Goal: Task Accomplishment & Management: Manage account settings

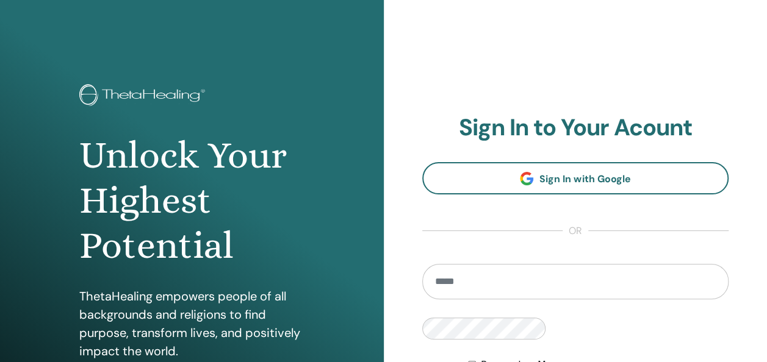
type input "**********"
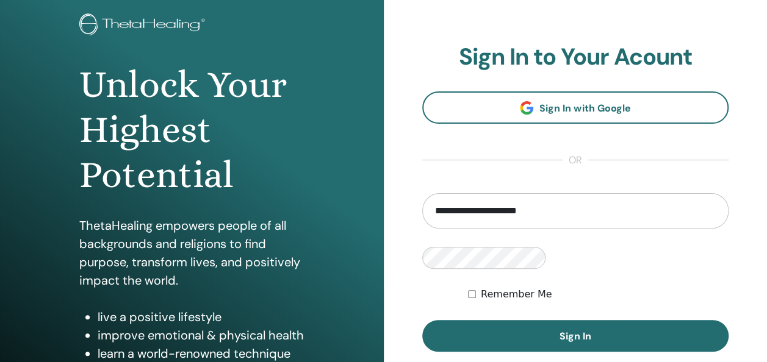
scroll to position [82, 0]
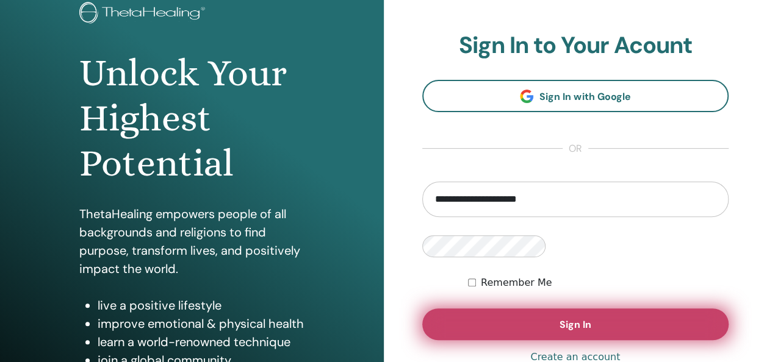
click at [559, 318] on span "Sign In" at bounding box center [575, 324] width 32 height 13
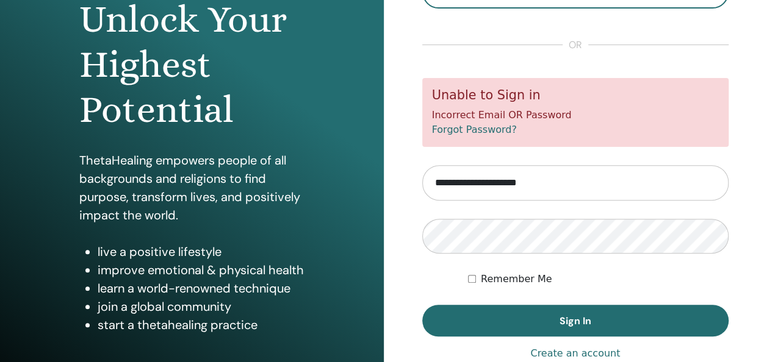
scroll to position [139, 0]
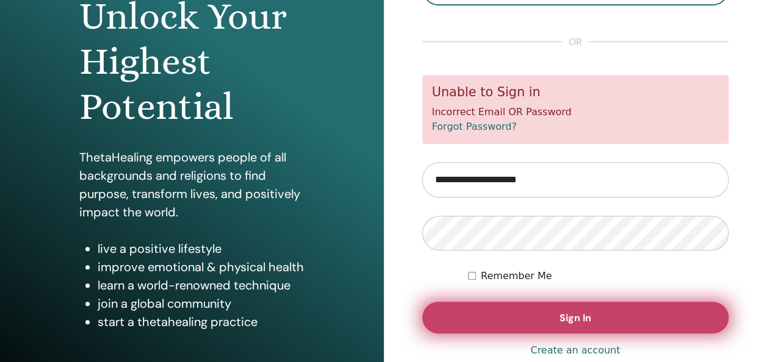
click at [570, 321] on span "Sign In" at bounding box center [575, 318] width 32 height 13
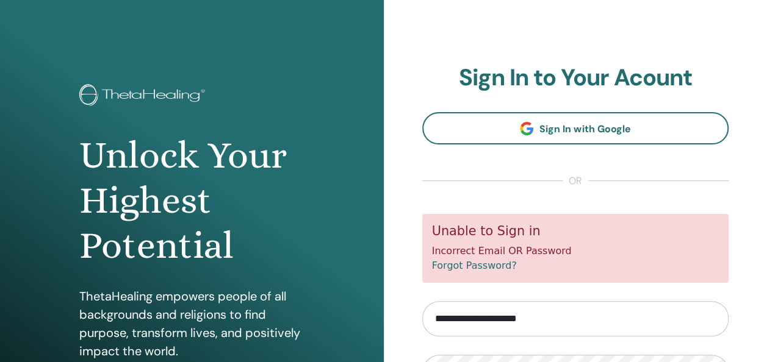
click at [483, 265] on link "Forgot Password?" at bounding box center [474, 266] width 85 height 12
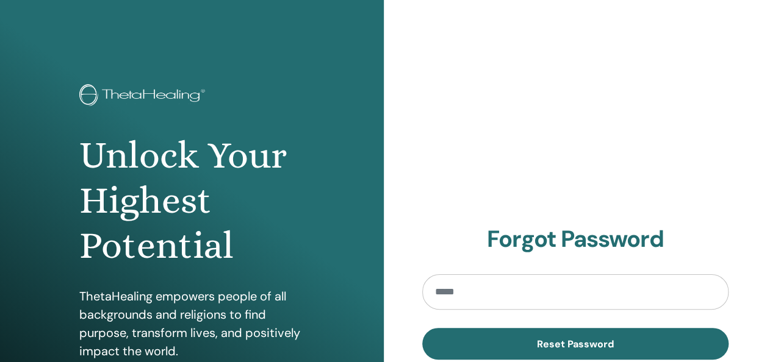
click at [467, 293] on input "email" at bounding box center [575, 292] width 307 height 35
type input "**********"
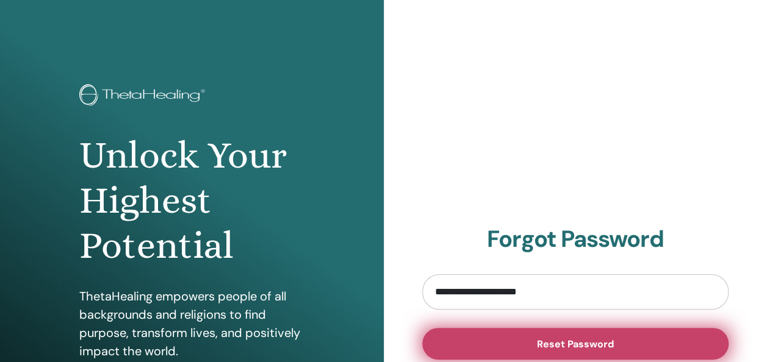
click at [543, 334] on button "Reset Password" at bounding box center [575, 344] width 307 height 32
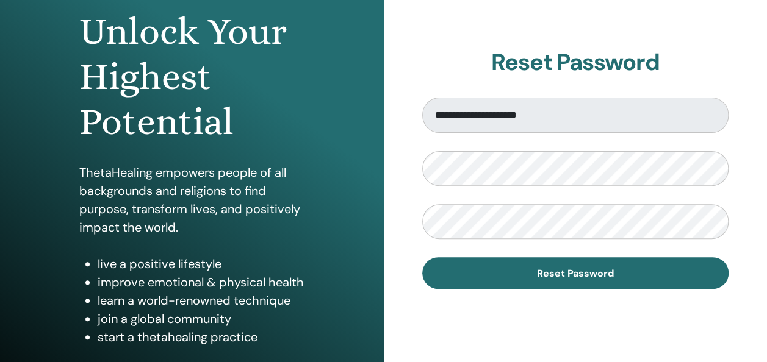
scroll to position [126, 0]
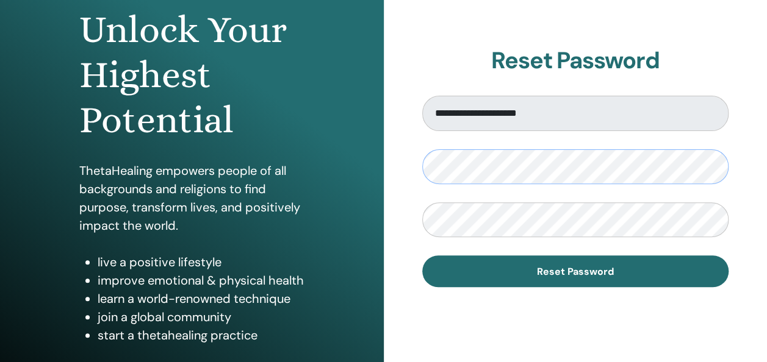
click at [406, 176] on div "**********" at bounding box center [576, 167] width 384 height 586
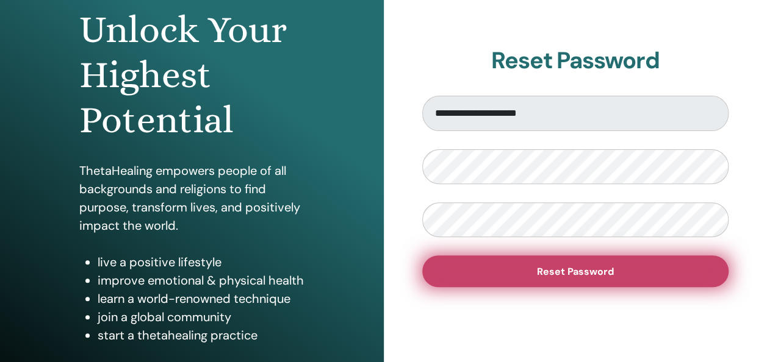
click at [678, 275] on button "Reset Password" at bounding box center [575, 272] width 307 height 32
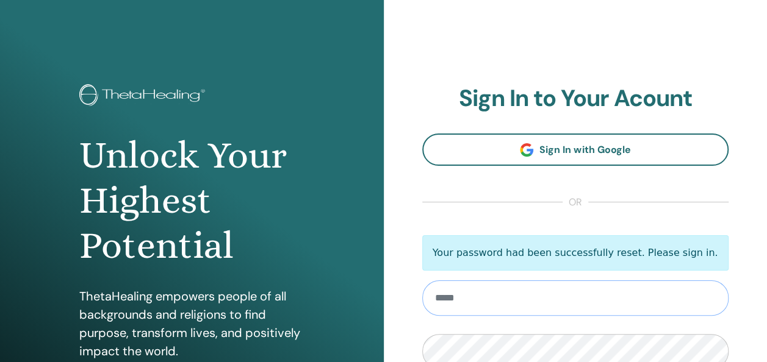
type input "**********"
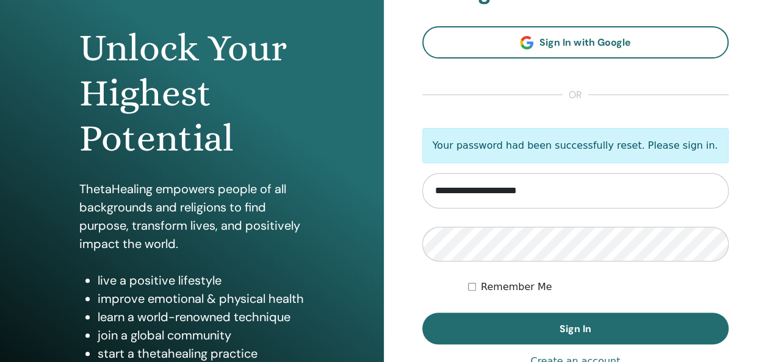
scroll to position [110, 0]
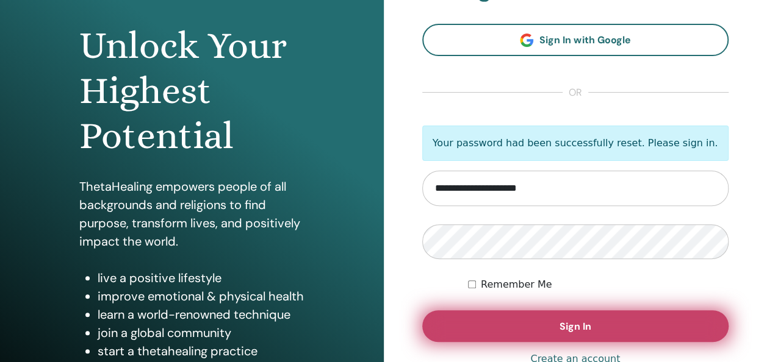
click at [582, 326] on span "Sign In" at bounding box center [575, 326] width 32 height 13
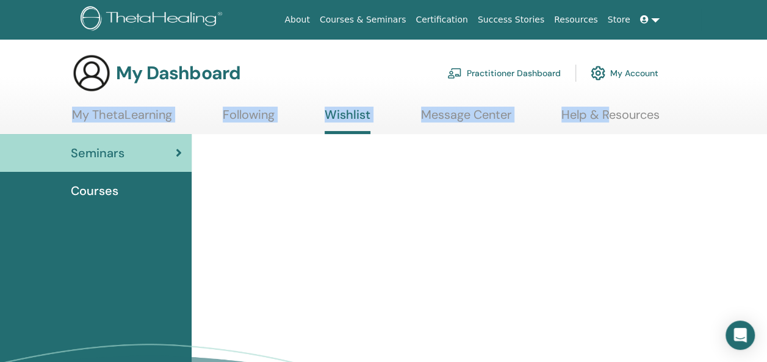
drag, startPoint x: 607, startPoint y: 95, endPoint x: 537, endPoint y: 73, distance: 73.7
click at [537, 73] on section "My Dashboard Practitioner Dashboard My Account My ThetaLearning Following Wishl…" at bounding box center [383, 94] width 767 height 81
click at [537, 73] on link "Practitioner Dashboard" at bounding box center [503, 73] width 113 height 27
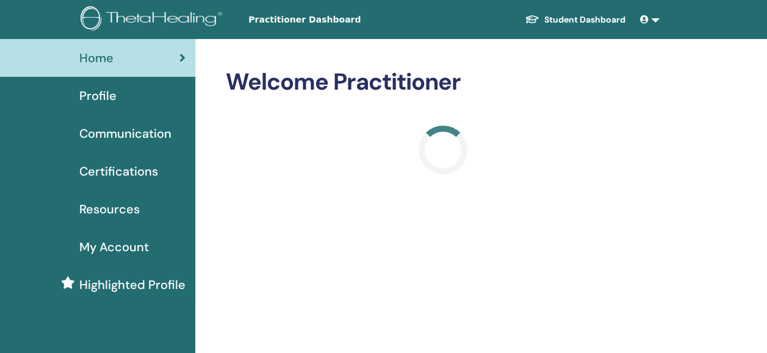
click at [127, 168] on span "Certifications" at bounding box center [118, 171] width 79 height 18
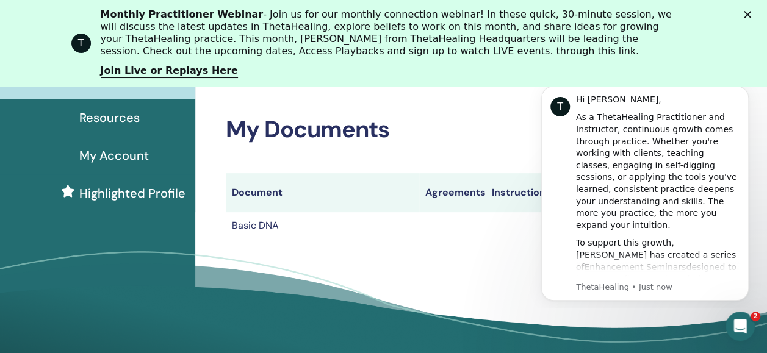
scroll to position [189, 0]
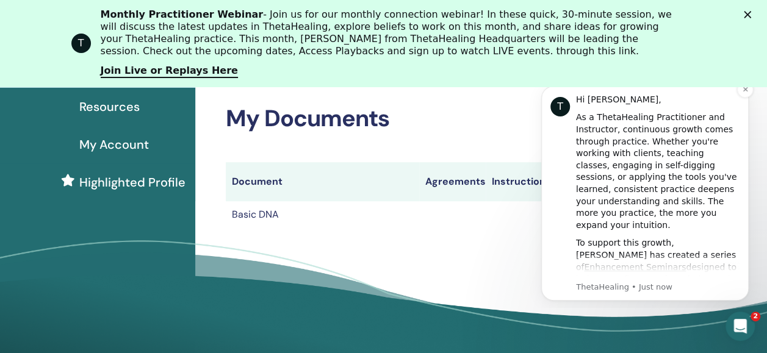
click at [631, 262] on div "To support this growth, [PERSON_NAME] has created a series of Enhancement Semin…" at bounding box center [658, 303] width 164 height 132
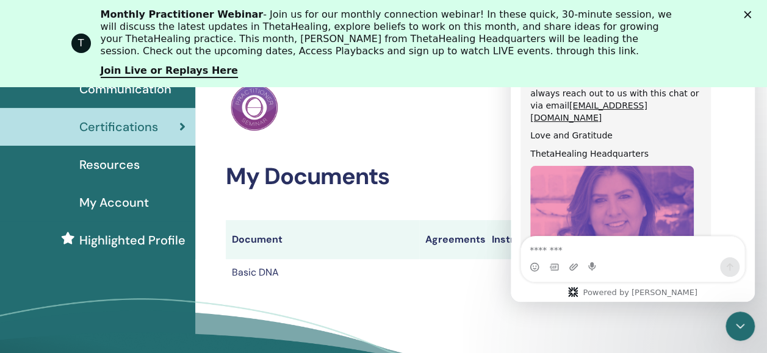
scroll to position [128, 0]
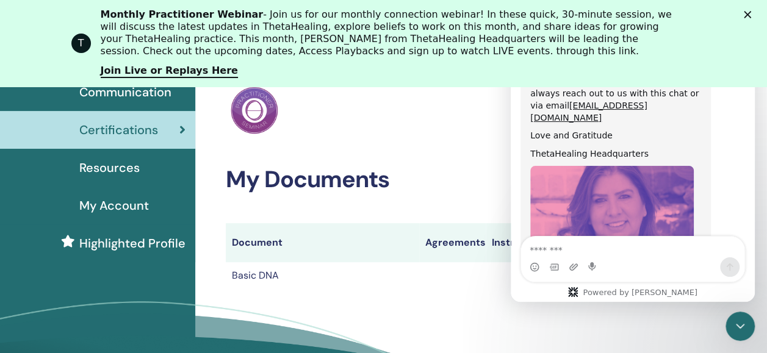
click at [751, 17] on polygon "Close" at bounding box center [747, 14] width 7 height 7
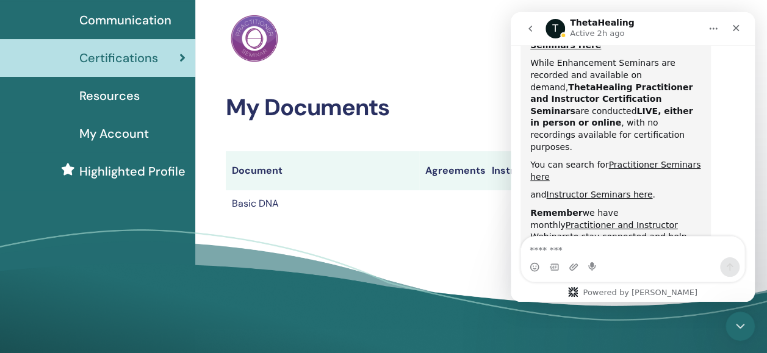
scroll to position [607, 0]
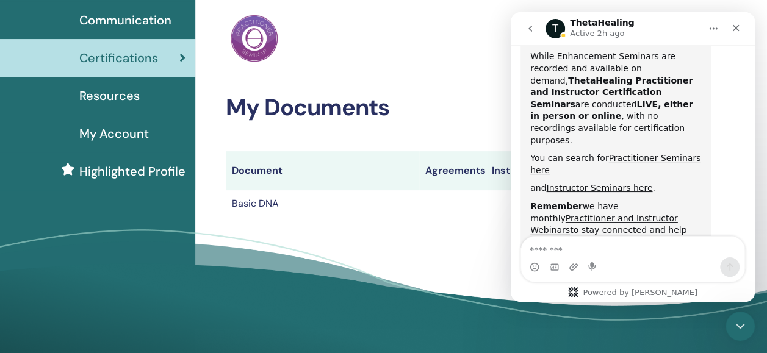
click at [261, 201] on td "Basic DNA" at bounding box center [322, 203] width 193 height 27
click at [741, 26] on div "Close" at bounding box center [736, 28] width 22 height 22
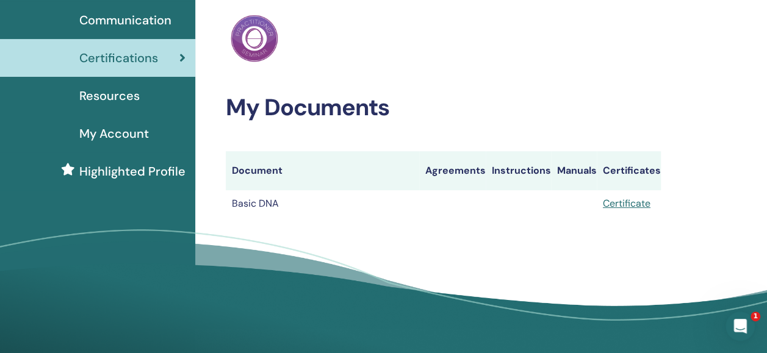
scroll to position [768, 0]
click at [631, 207] on link "Certificate" at bounding box center [627, 203] width 48 height 13
